Goal: Transaction & Acquisition: Book appointment/travel/reservation

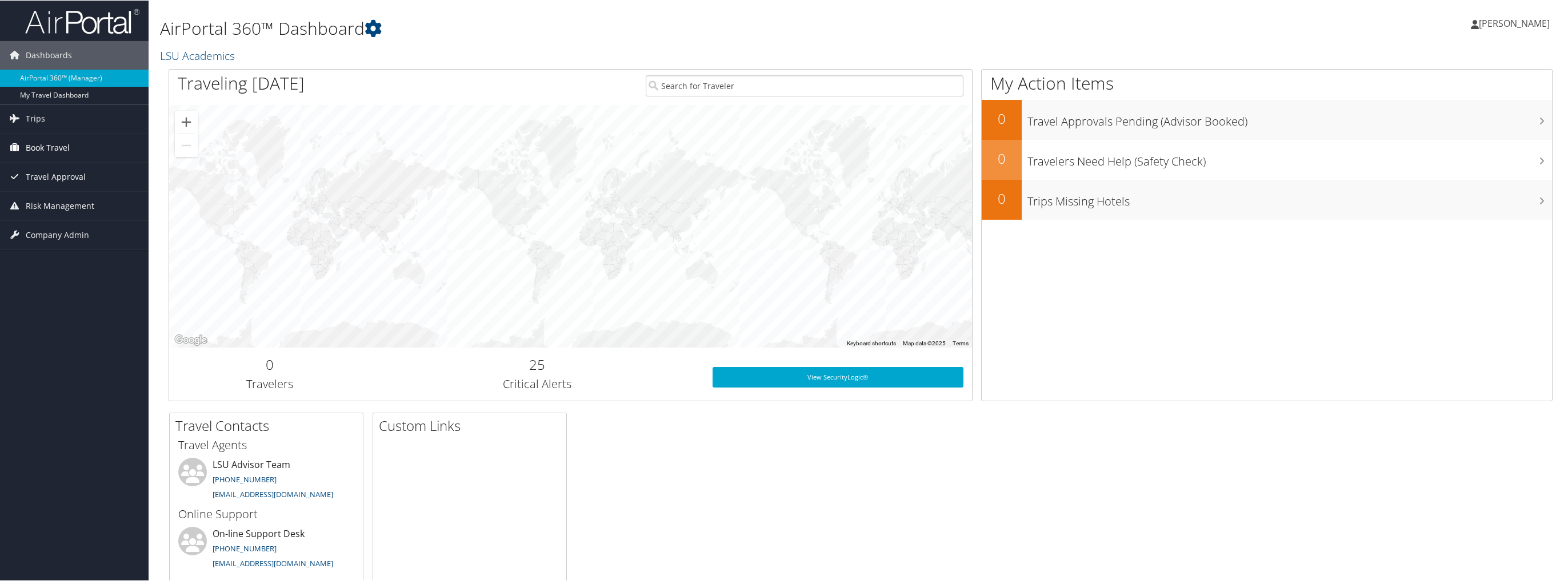
click at [64, 151] on span "Book Travel" at bounding box center [48, 147] width 44 height 28
click at [52, 187] on link "Book/Manage Online Trips" at bounding box center [74, 187] width 149 height 17
